Goal: Information Seeking & Learning: Check status

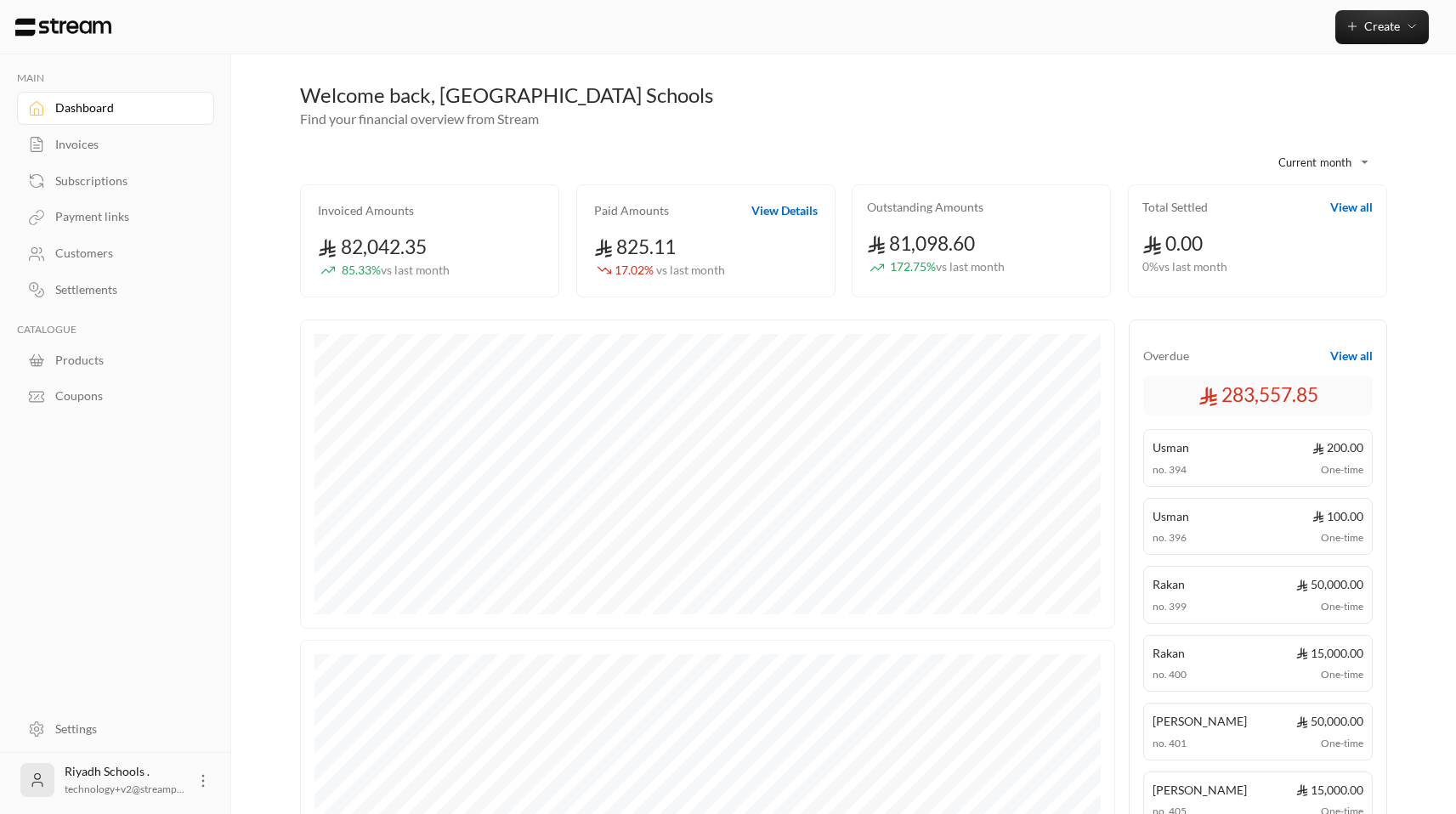
click at [92, 249] on div "Customers" at bounding box center [124, 253] width 137 height 17
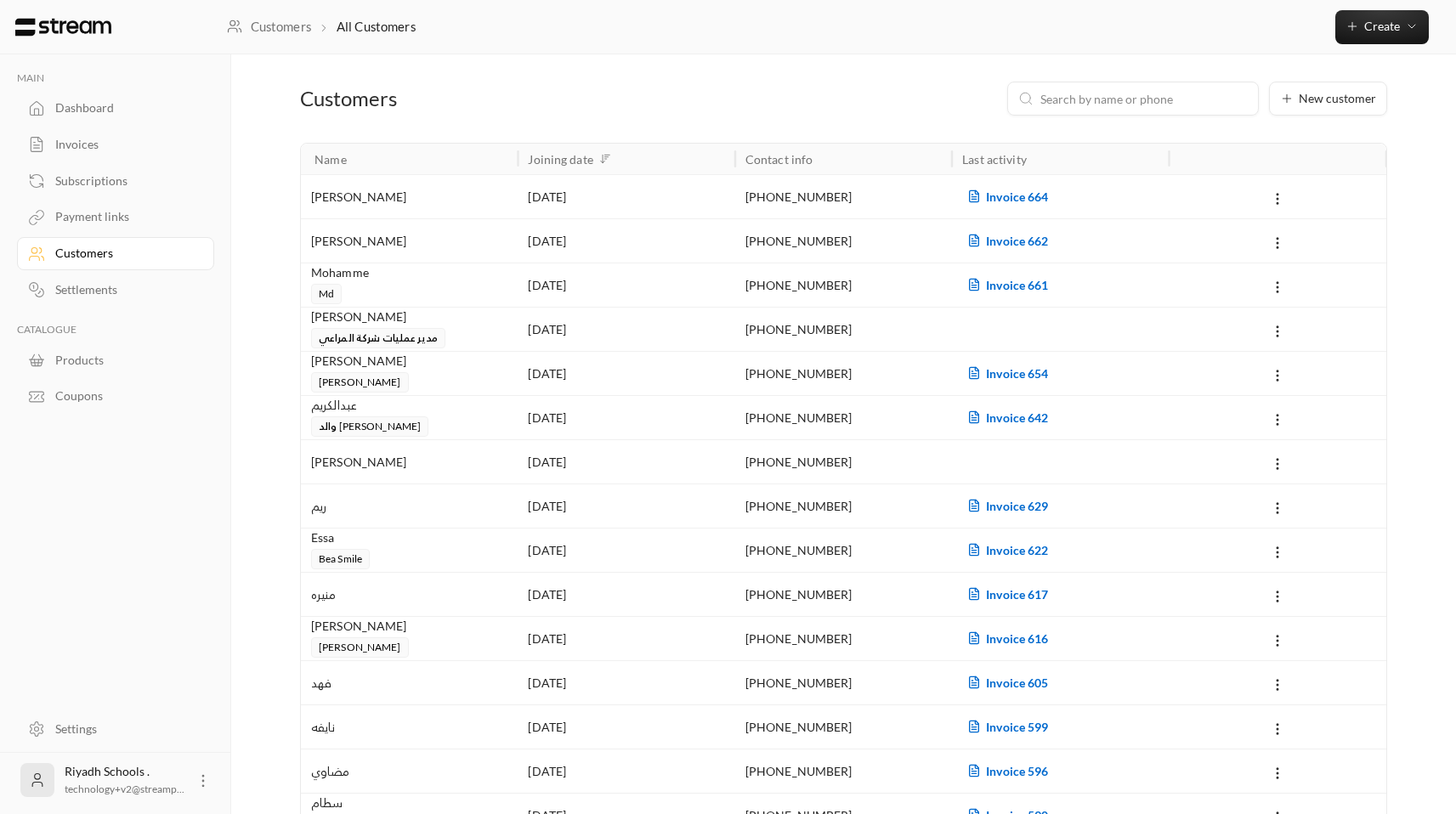
click at [1069, 92] on input at bounding box center [1143, 99] width 207 height 18
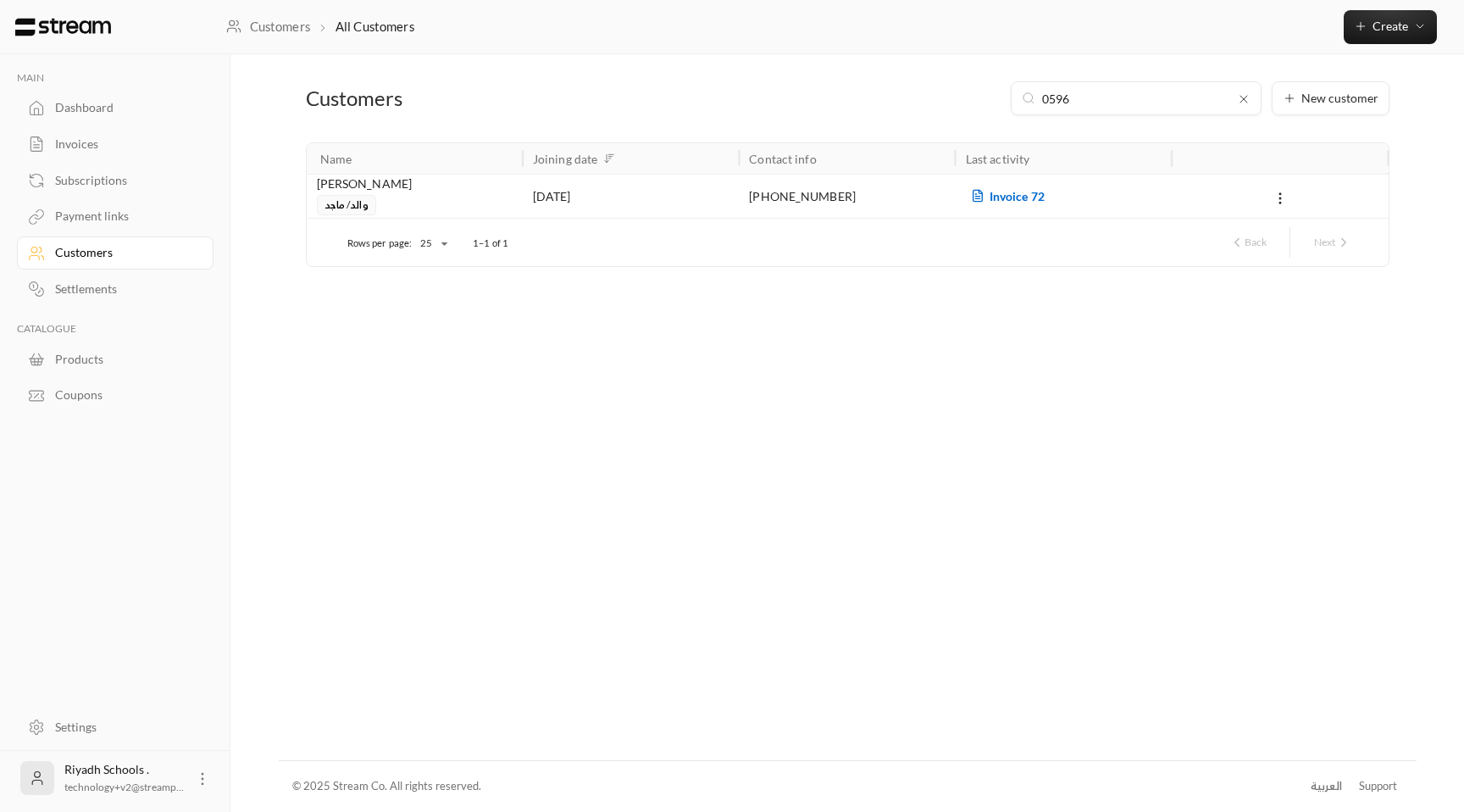
click at [1052, 99] on input "0596" at bounding box center [1136, 98] width 189 height 18
type input "596"
click at [748, 205] on div "[PHONE_NUMBER]" at bounding box center [847, 196] width 216 height 44
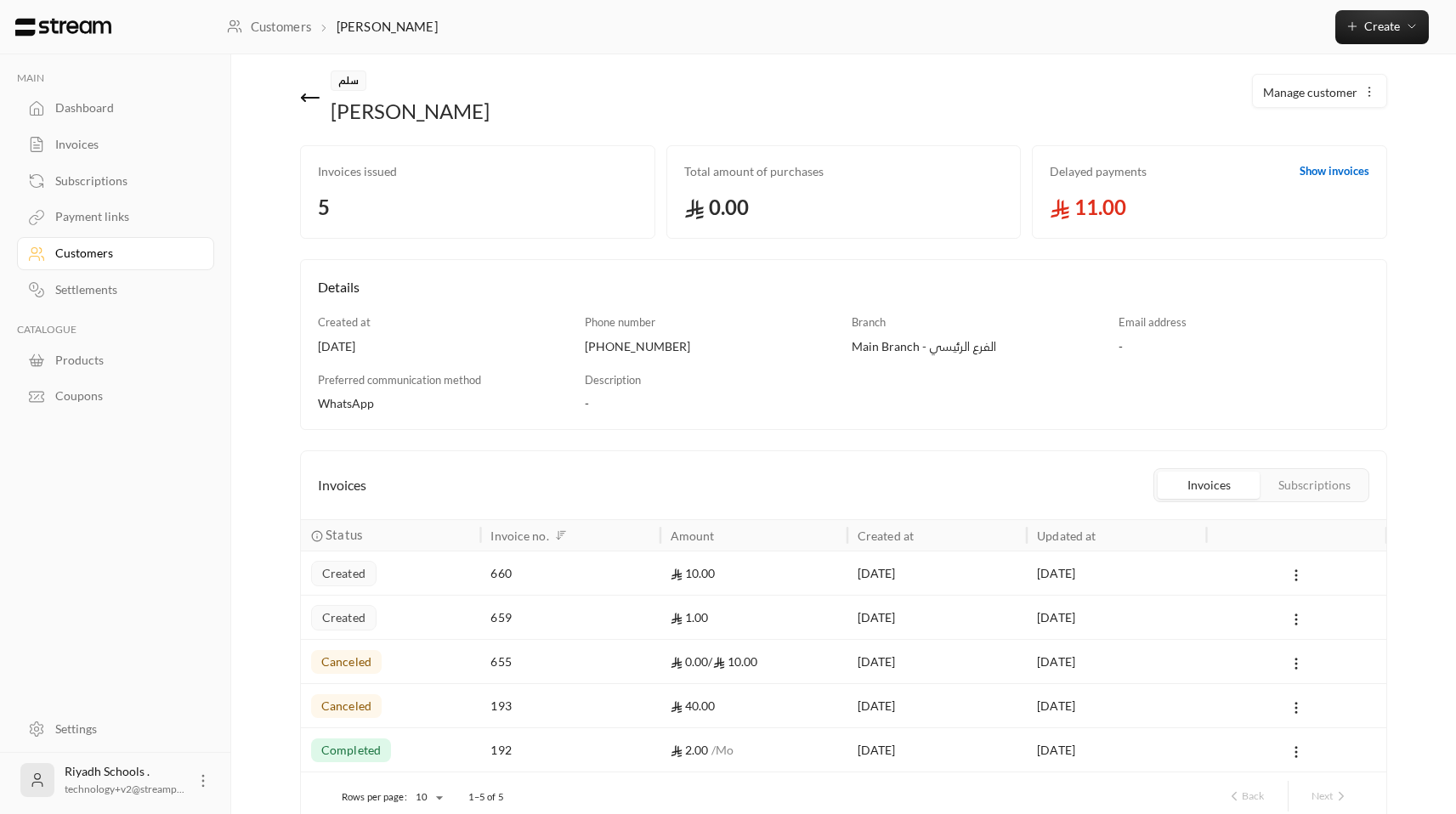
scroll to position [97, 0]
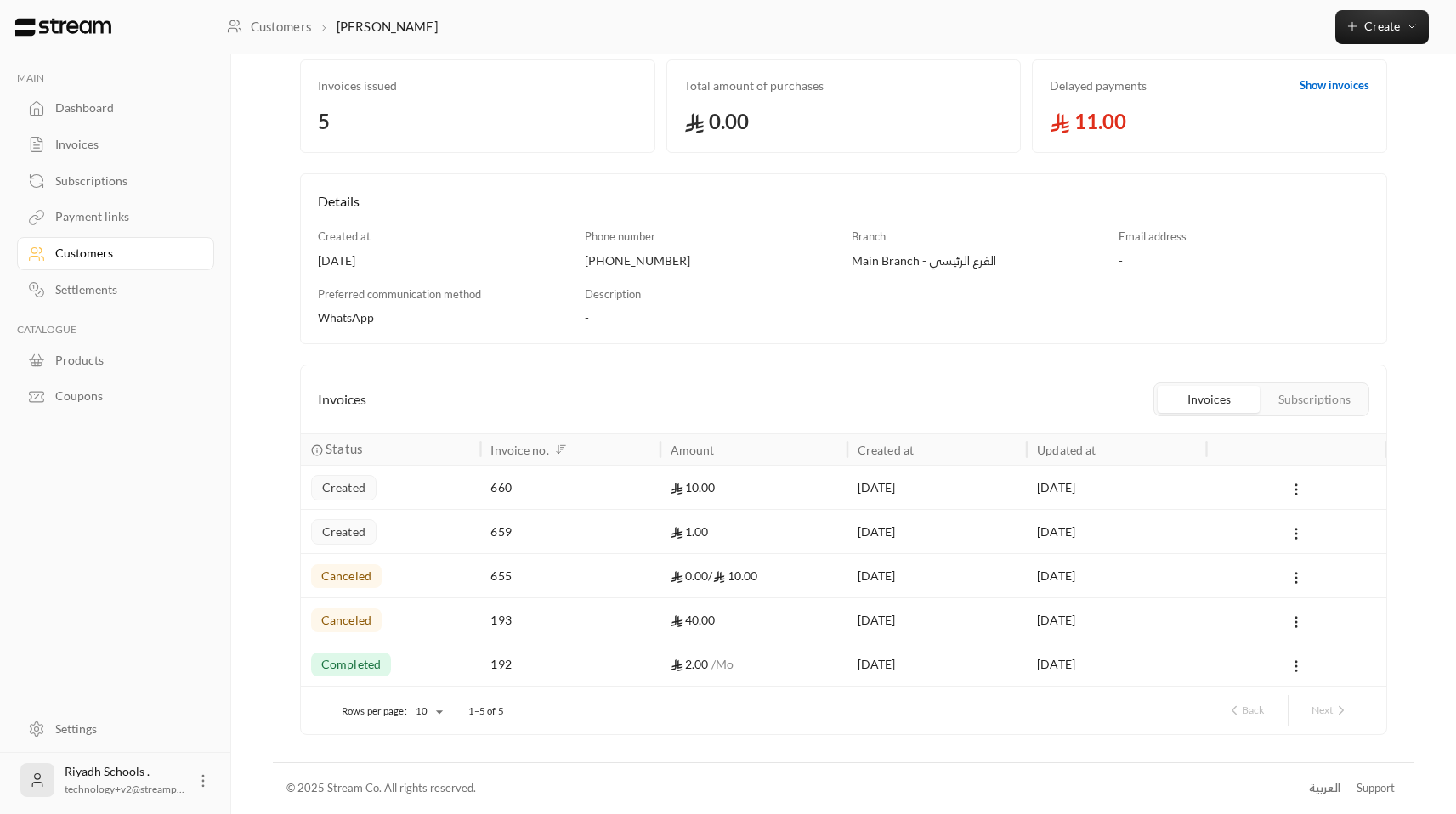
click at [574, 677] on div "192" at bounding box center [570, 664] width 159 height 43
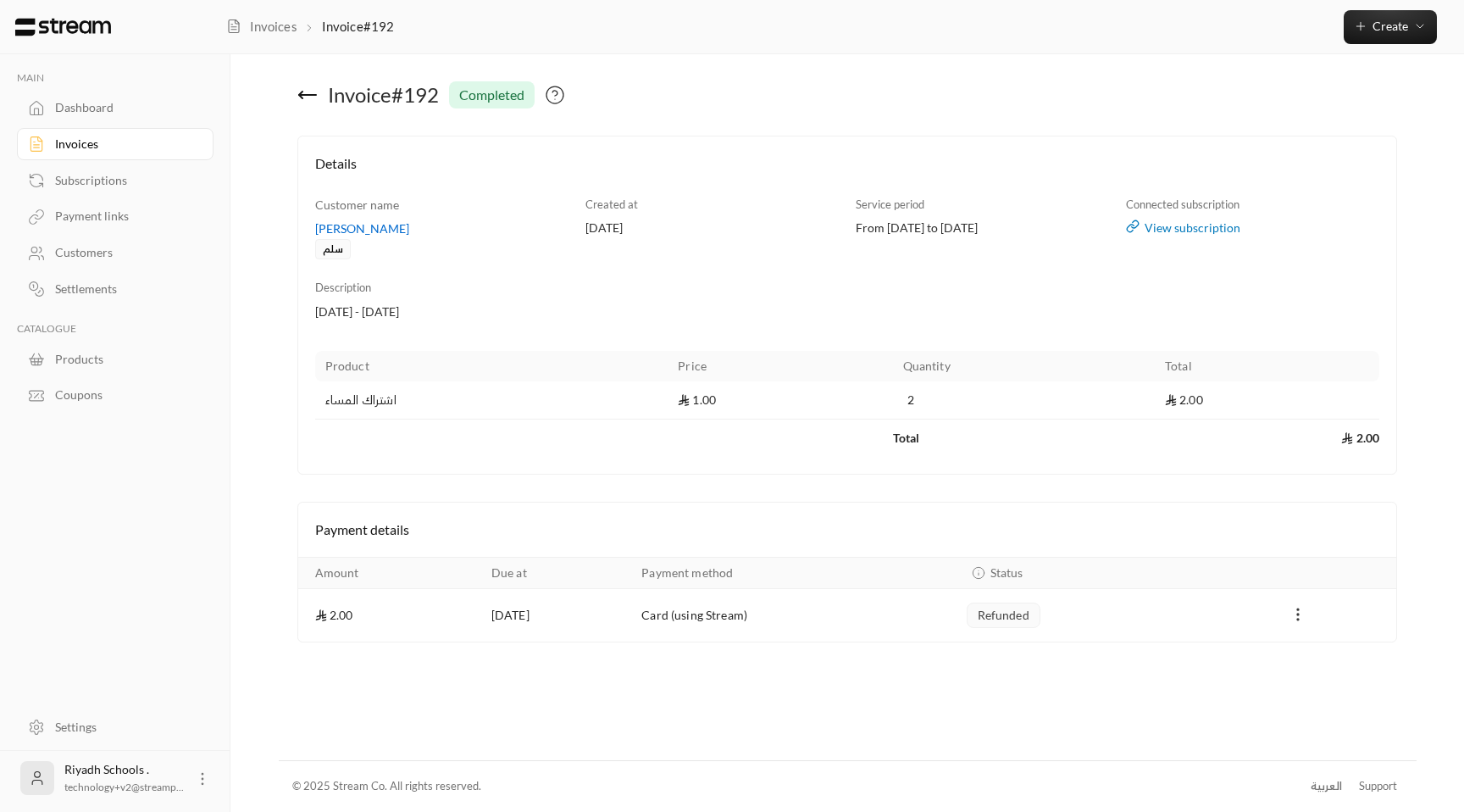
click at [1299, 610] on icon "Payments" at bounding box center [1298, 614] width 17 height 17
click at [1210, 647] on div at bounding box center [732, 406] width 1464 height 812
click at [714, 514] on div "Payment details" at bounding box center [847, 529] width 1099 height 54
click at [1185, 231] on div "View subscription" at bounding box center [1253, 228] width 254 height 17
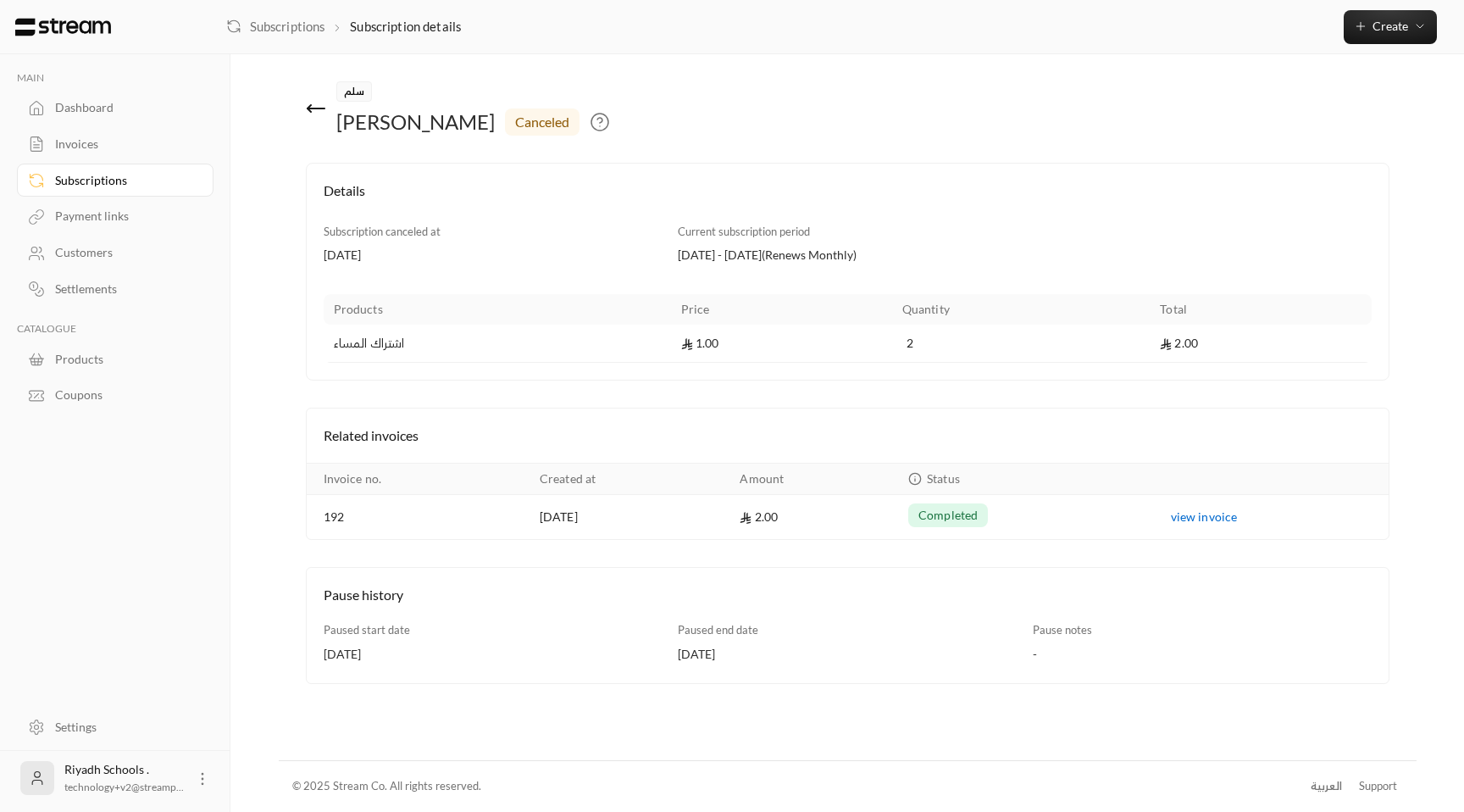
click at [308, 107] on icon at bounding box center [310, 108] width 4 height 6
